Goal: Information Seeking & Learning: Learn about a topic

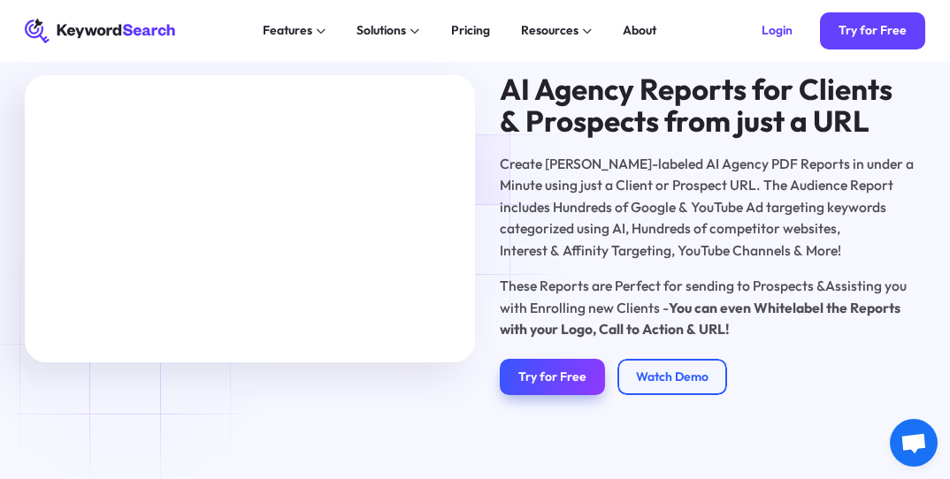
scroll to position [1062, 0]
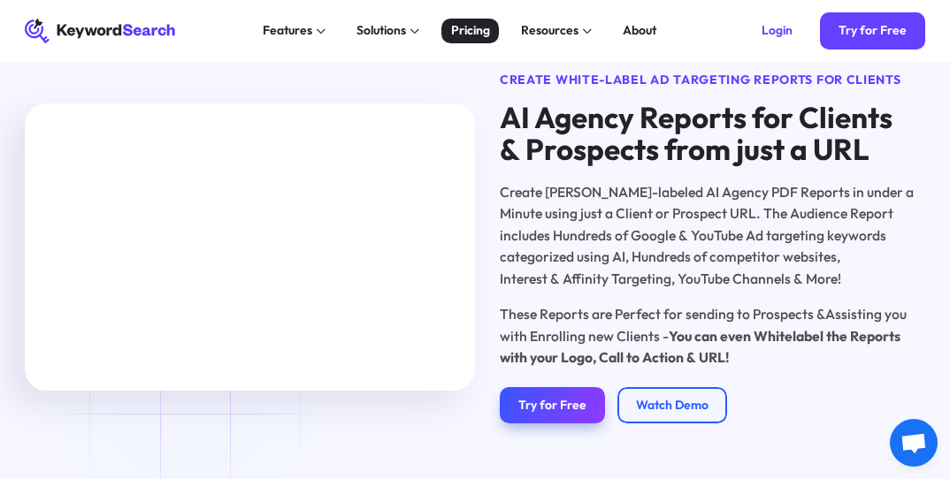
click at [474, 34] on div "Pricing" at bounding box center [470, 30] width 39 height 19
